Goal: Task Accomplishment & Management: Use online tool/utility

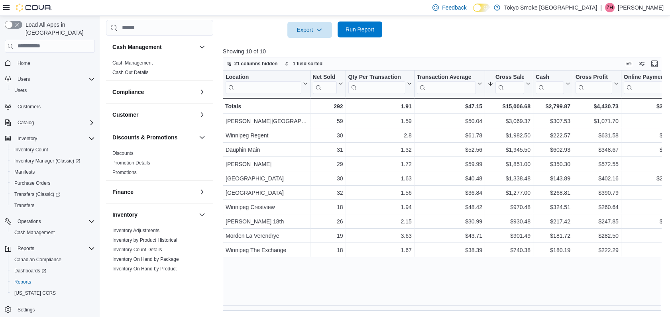
scroll to position [386, 0]
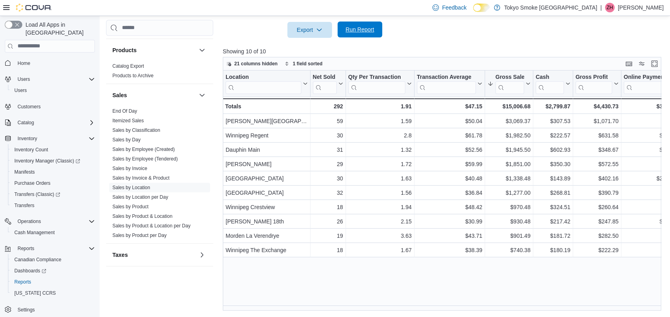
click at [374, 33] on span "Run Report" at bounding box center [360, 30] width 35 height 16
click at [504, 38] on div at bounding box center [444, 43] width 443 height 10
click at [352, 30] on span "Run Report" at bounding box center [360, 30] width 29 height 8
click at [388, 41] on div at bounding box center [444, 43] width 443 height 10
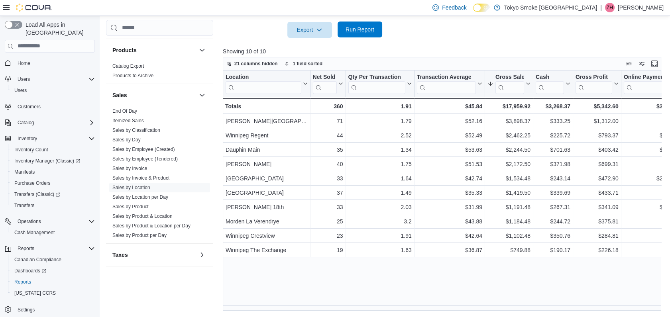
click at [366, 28] on span "Run Report" at bounding box center [360, 30] width 29 height 8
click at [366, 30] on span "Run Report" at bounding box center [360, 30] width 29 height 8
click at [370, 35] on span "Run Report" at bounding box center [360, 30] width 35 height 16
click at [442, 45] on div at bounding box center [444, 43] width 443 height 10
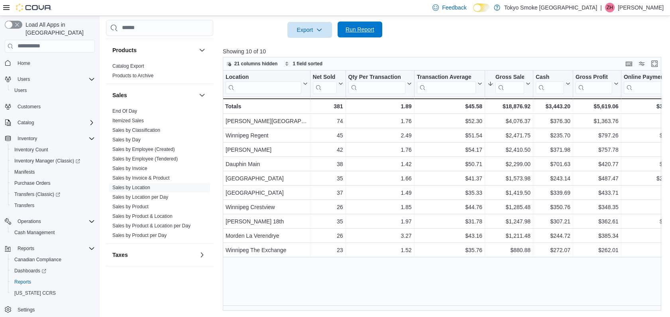
click at [368, 35] on span "Run Report" at bounding box center [360, 30] width 35 height 16
click at [361, 31] on span "Run Report" at bounding box center [360, 30] width 29 height 8
drag, startPoint x: 369, startPoint y: 31, endPoint x: 485, endPoint y: 38, distance: 115.9
click at [367, 30] on span "Run Report" at bounding box center [360, 30] width 29 height 8
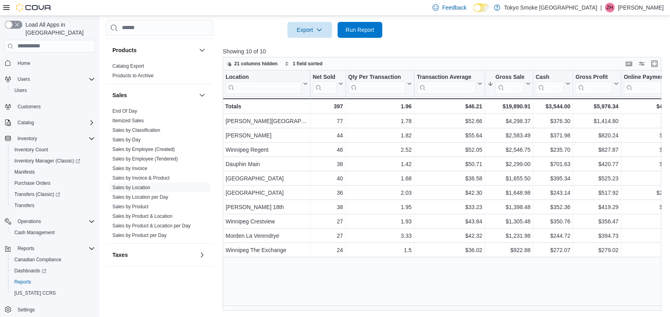
click at [491, 45] on div at bounding box center [444, 43] width 443 height 10
click at [577, 39] on div at bounding box center [444, 43] width 443 height 10
click at [371, 30] on span "Run Report" at bounding box center [360, 30] width 29 height 8
click at [477, 44] on div at bounding box center [444, 43] width 443 height 10
click at [370, 26] on span "Run Report" at bounding box center [360, 30] width 35 height 16
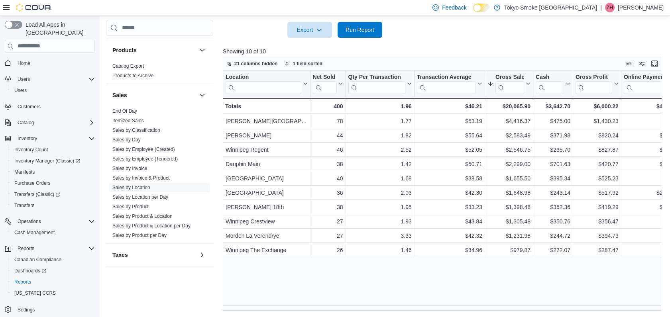
click at [459, 40] on div at bounding box center [444, 43] width 443 height 10
click at [377, 29] on span "Run Report" at bounding box center [360, 30] width 35 height 16
drag, startPoint x: 433, startPoint y: 36, endPoint x: 427, endPoint y: 35, distance: 7.0
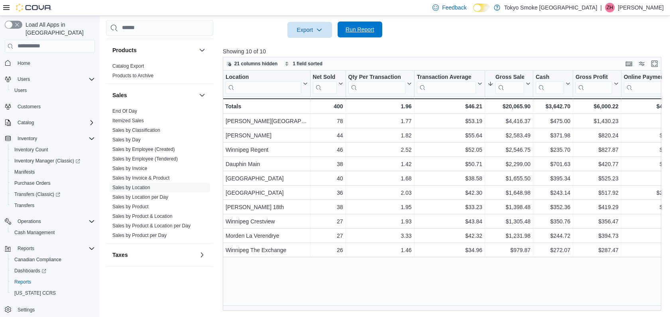
click at [366, 27] on span "Run Report" at bounding box center [360, 30] width 29 height 8
click at [538, 48] on p "Showing 10 of 10" at bounding box center [444, 51] width 443 height 8
click at [368, 30] on span "Run Report" at bounding box center [360, 30] width 29 height 8
click at [453, 39] on div at bounding box center [444, 43] width 443 height 10
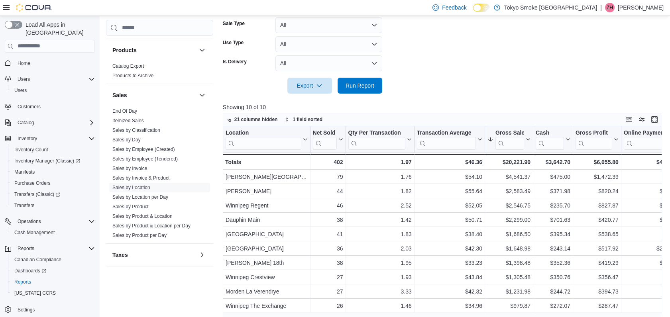
scroll to position [166, 0]
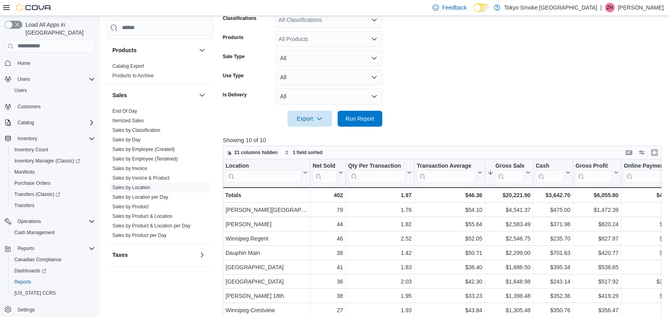
click at [453, 67] on form "Date Range [DATE] Locations [GEOGRAPHIC_DATA] Classifications All Classificatio…" at bounding box center [444, 45] width 443 height 163
click at [646, 7] on p "[PERSON_NAME]" at bounding box center [641, 8] width 46 height 10
click at [609, 77] on span "Sign Out" at bounding box center [613, 77] width 22 height 8
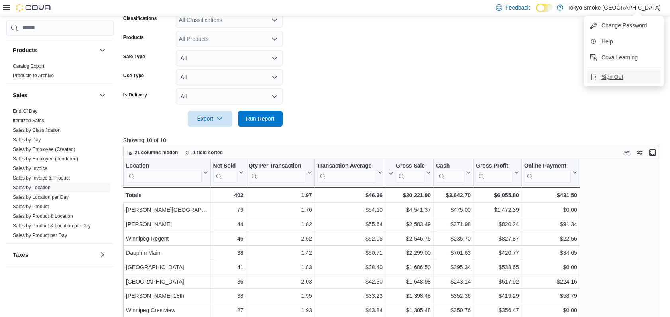
click at [603, 75] on span "Sign Out" at bounding box center [613, 77] width 22 height 8
